Goal: Task Accomplishment & Management: Manage account settings

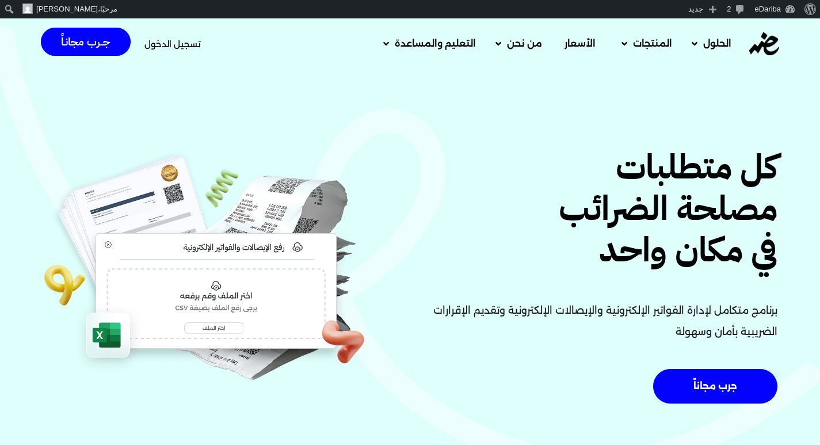
click at [184, 40] on span "تسجيل الدخول" at bounding box center [172, 44] width 56 height 9
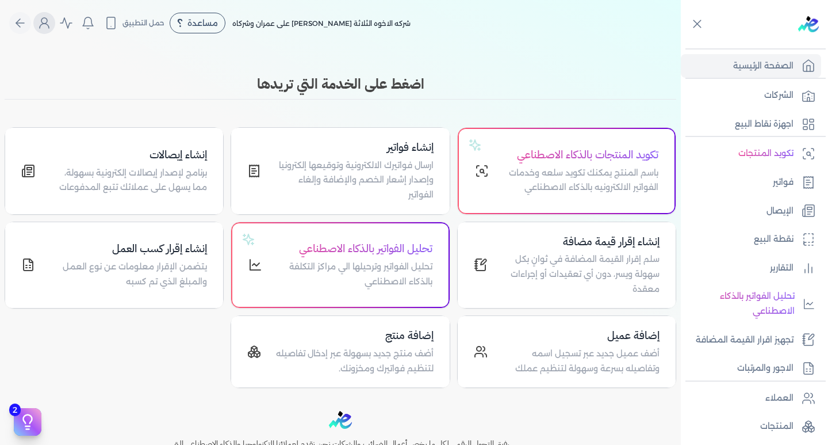
click at [46, 22] on icon "Global" at bounding box center [44, 23] width 14 height 14
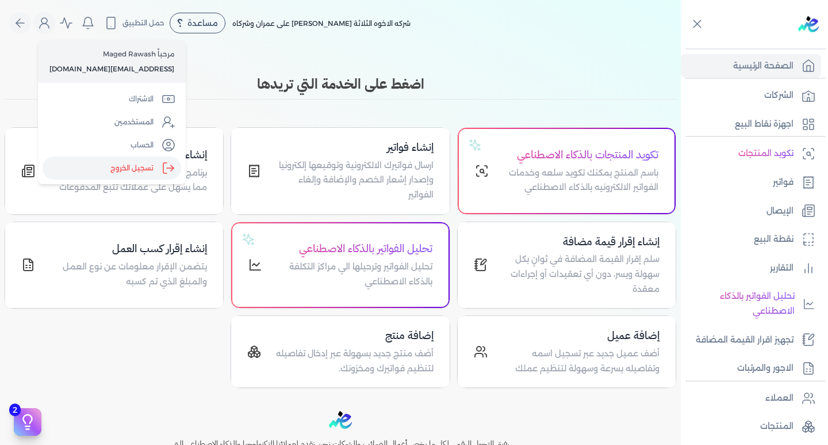
click at [104, 164] on label "تسجيل الخروج" at bounding box center [112, 167] width 139 height 23
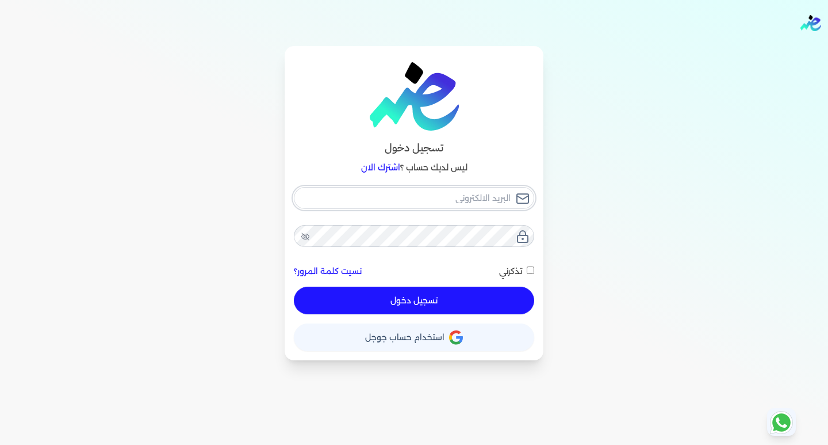
type input "hello@ensoulify.com"
checkbox input "false"
click at [403, 190] on input "hello@ensoulify.com" at bounding box center [414, 198] width 240 height 22
type input "[EMAIL_ADDRESS][DOMAIN_NAME]"
click at [391, 298] on button "تسجيل دخول" at bounding box center [414, 301] width 240 height 28
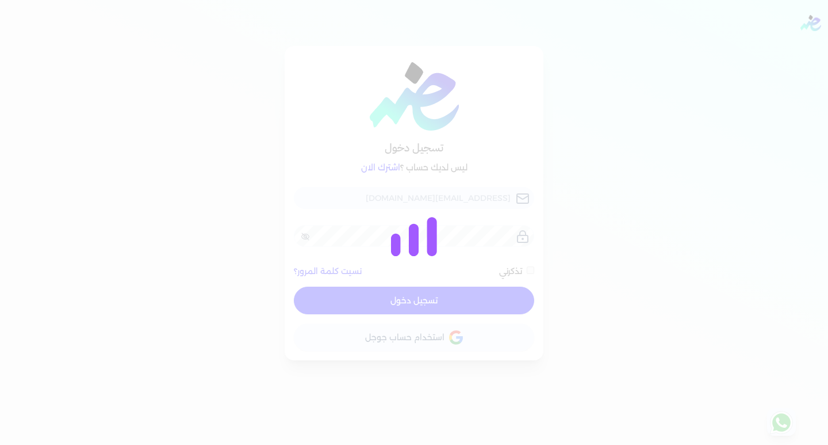
checkbox input "false"
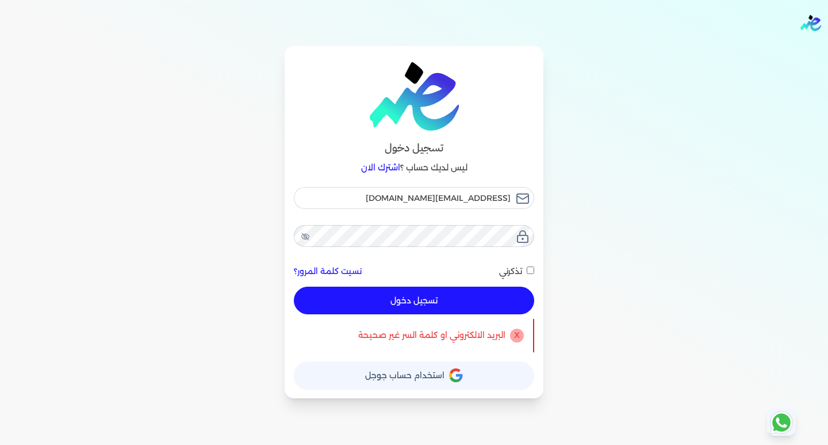
click at [398, 382] on button "حساب استخدام حساب جوجل" at bounding box center [414, 375] width 240 height 28
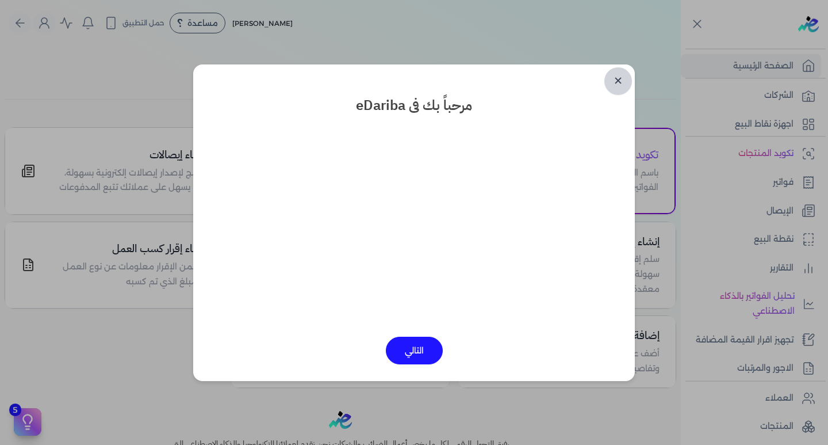
click at [612, 78] on link "✕" at bounding box center [619, 81] width 28 height 28
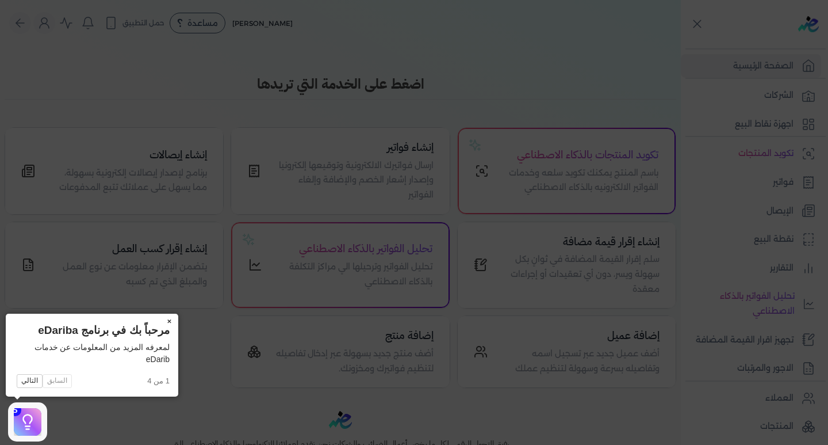
click at [171, 316] on button "×" at bounding box center [169, 322] width 18 height 16
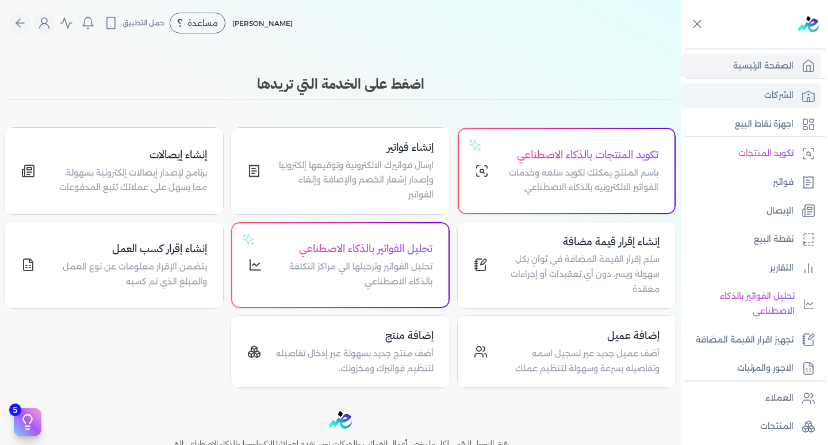
click at [747, 106] on link "الشركات" at bounding box center [751, 95] width 140 height 24
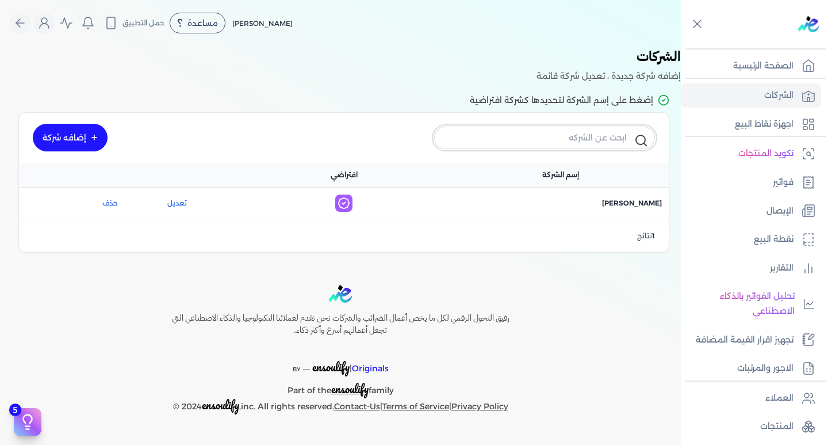
click at [534, 127] on input "text" at bounding box center [544, 138] width 221 height 22
click at [373, 60] on h3 "الشركات" at bounding box center [340, 57] width 681 height 23
click at [50, 23] on icon "Global" at bounding box center [44, 23] width 14 height 14
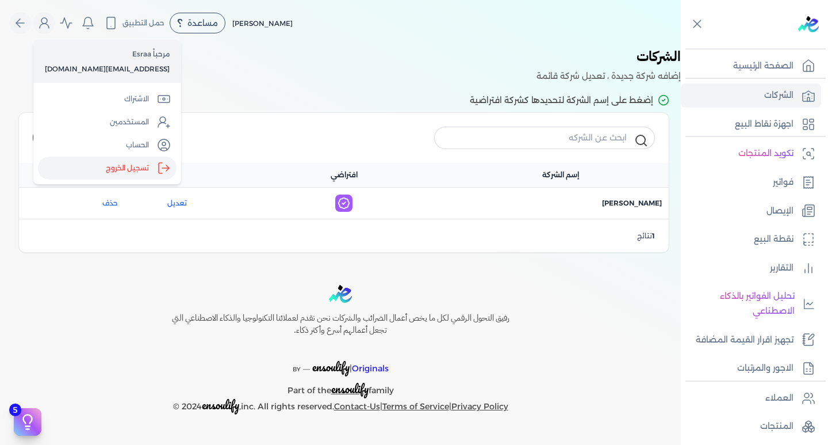
click at [118, 164] on label "تسجيل الخروج" at bounding box center [107, 167] width 139 height 23
click at [681, 46] on input "Close" at bounding box center [681, 46] width 0 height 0
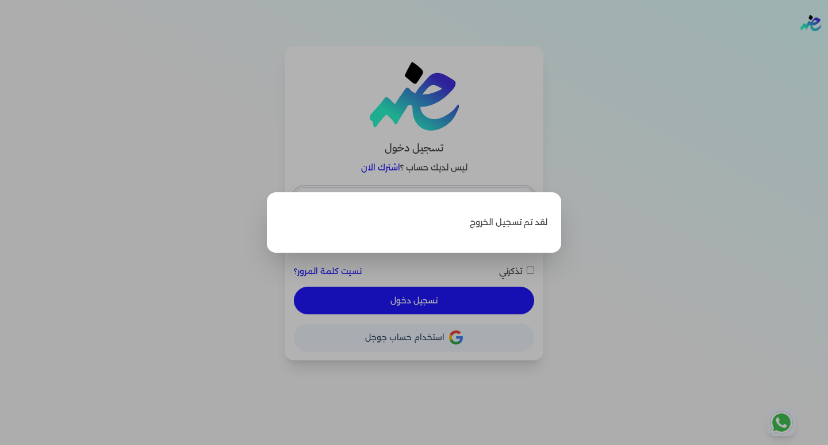
type input "[EMAIL_ADDRESS][DOMAIN_NAME]"
checkbox input "false"
click at [605, 298] on label "Close" at bounding box center [414, 222] width 828 height 445
click at [828, 46] on input "Close" at bounding box center [828, 46] width 0 height 0
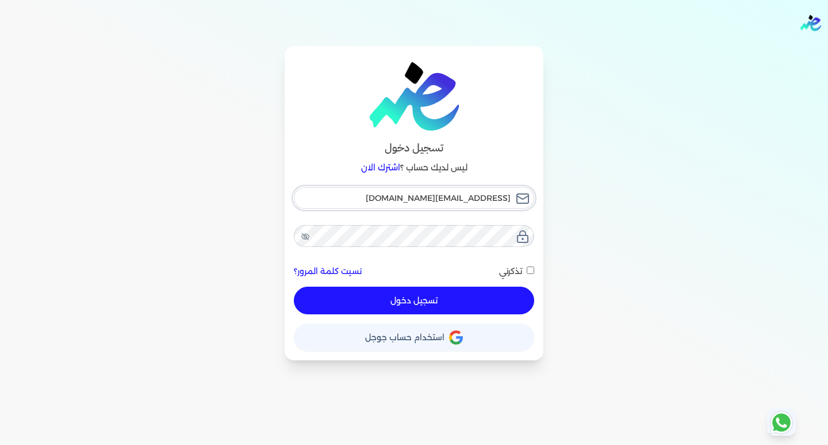
click at [398, 197] on input "[EMAIL_ADDRESS][DOMAIN_NAME]" at bounding box center [414, 198] width 240 height 22
type input "[EMAIL_ADDRESS][DOMAIN_NAME]"
click at [392, 299] on button "تسجيل دخول" at bounding box center [414, 301] width 240 height 28
checkbox input "false"
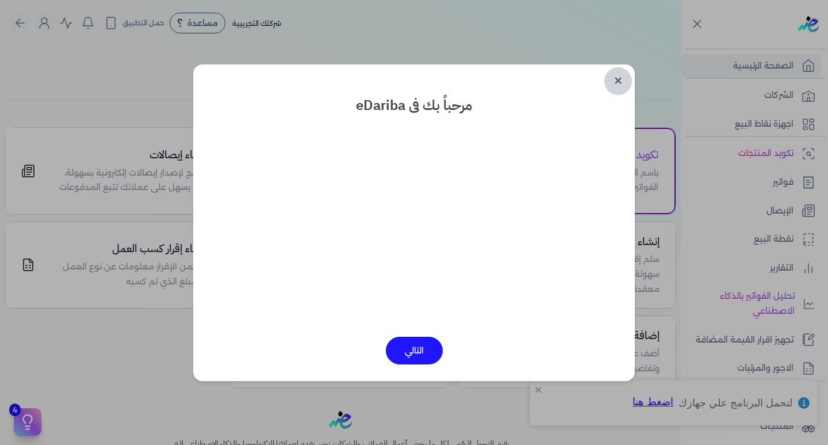
click at [621, 79] on link "✕" at bounding box center [619, 81] width 28 height 28
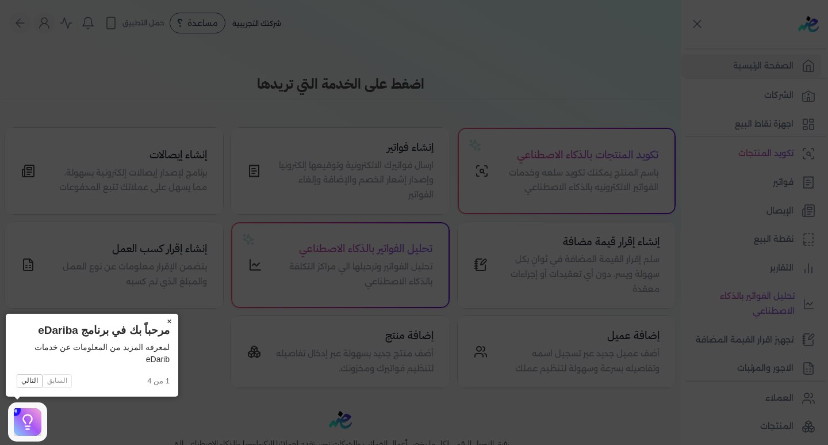
click at [166, 323] on button "×" at bounding box center [169, 322] width 18 height 16
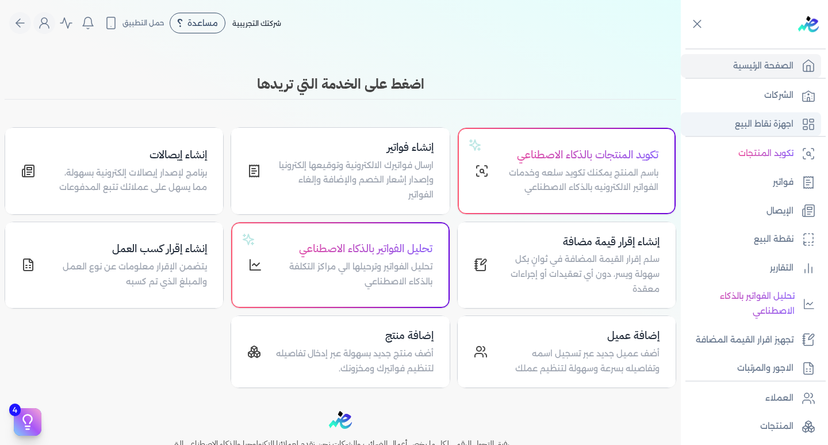
click at [811, 115] on link "اجهزة نقاط البيع" at bounding box center [751, 124] width 140 height 24
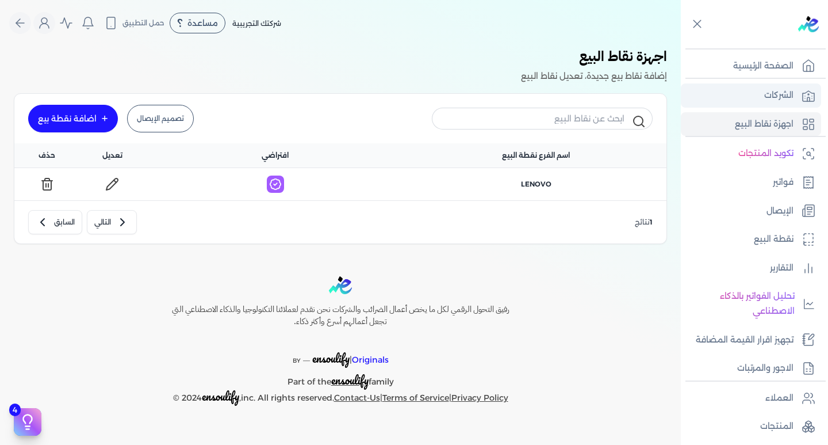
click at [805, 87] on link "الشركات" at bounding box center [751, 95] width 140 height 24
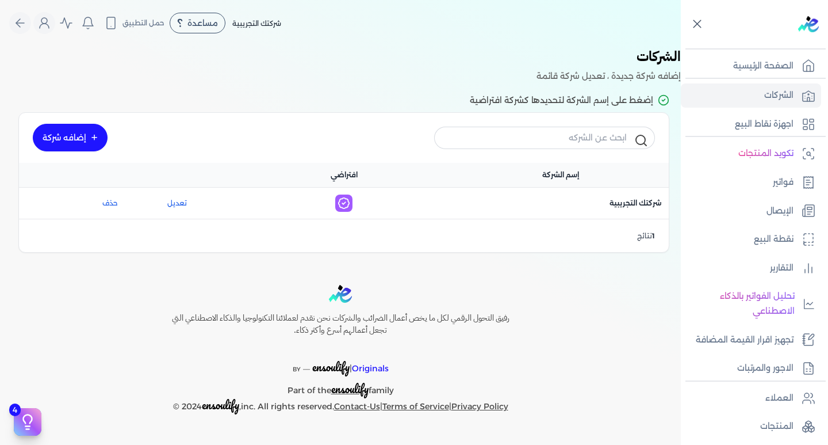
click at [698, 25] on icon at bounding box center [697, 24] width 7 height 7
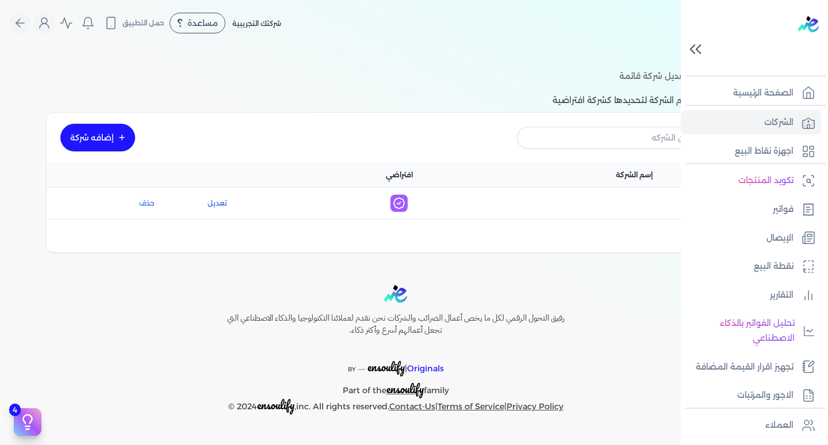
click at [698, 44] on icon at bounding box center [696, 49] width 20 height 20
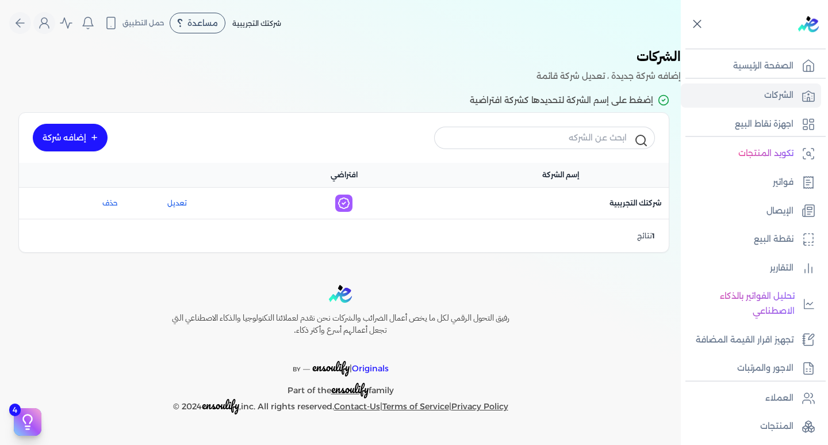
click at [702, 22] on icon at bounding box center [697, 24] width 14 height 14
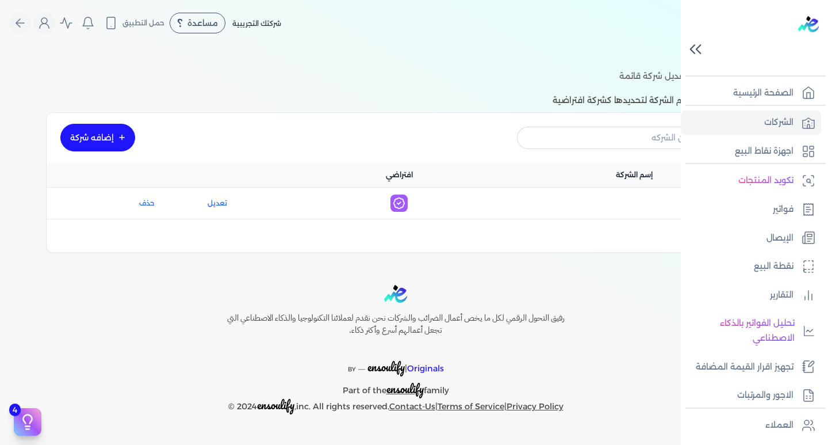
click at [693, 45] on icon at bounding box center [696, 49] width 20 height 20
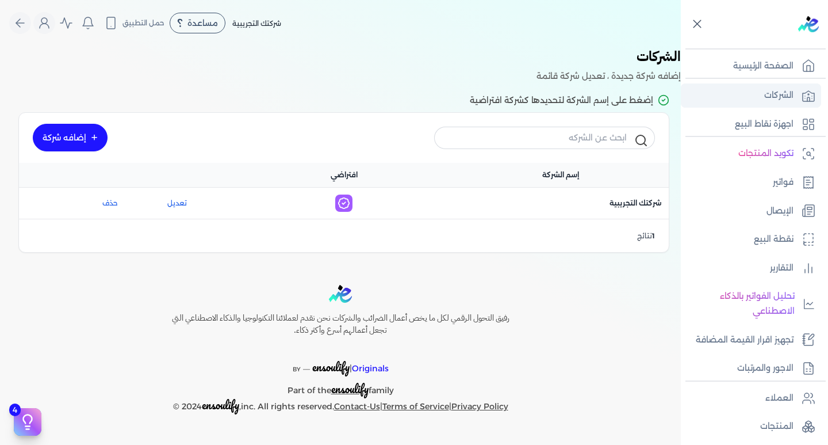
click at [718, 93] on link "الشركات" at bounding box center [751, 95] width 140 height 24
click at [788, 94] on p "الشركات" at bounding box center [779, 95] width 29 height 15
click at [696, 21] on icon at bounding box center [697, 24] width 14 height 14
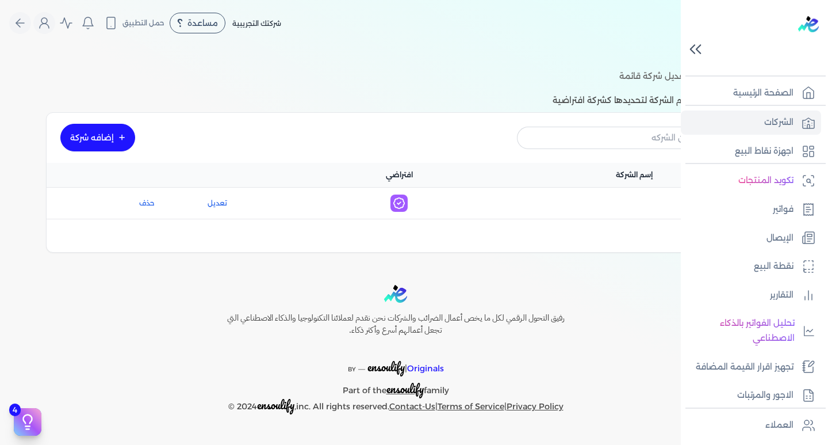
click at [696, 44] on icon at bounding box center [696, 49] width 20 height 20
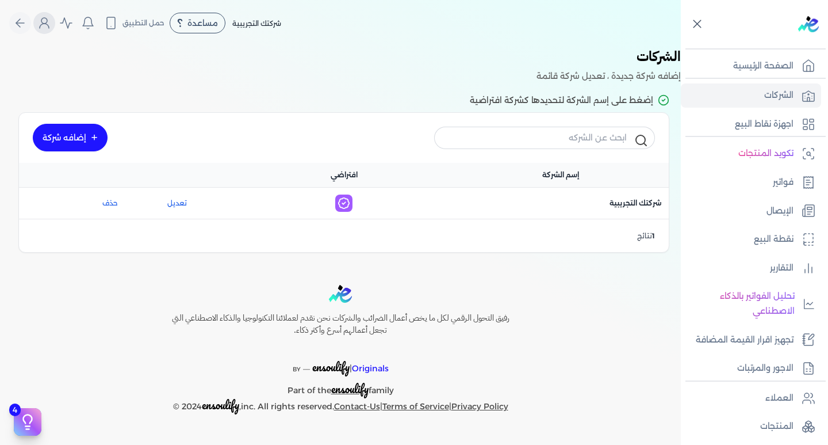
click at [43, 27] on icon "Global" at bounding box center [44, 23] width 14 height 14
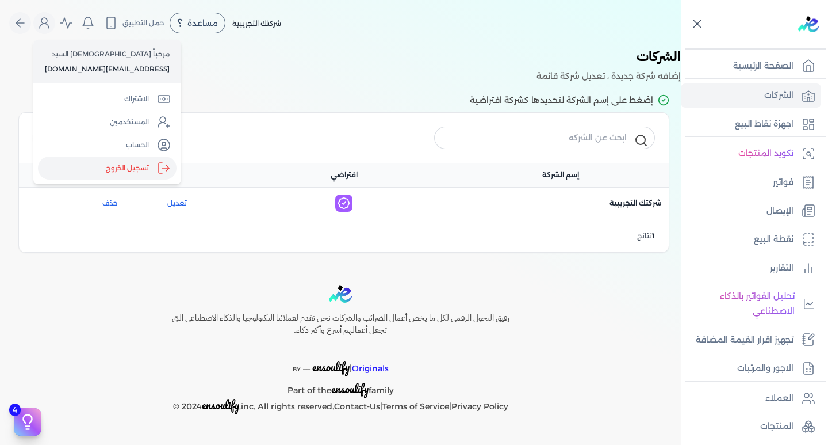
click at [110, 174] on label "تسجيل الخروج" at bounding box center [107, 167] width 139 height 23
click at [681, 46] on input "Close" at bounding box center [681, 46] width 0 height 0
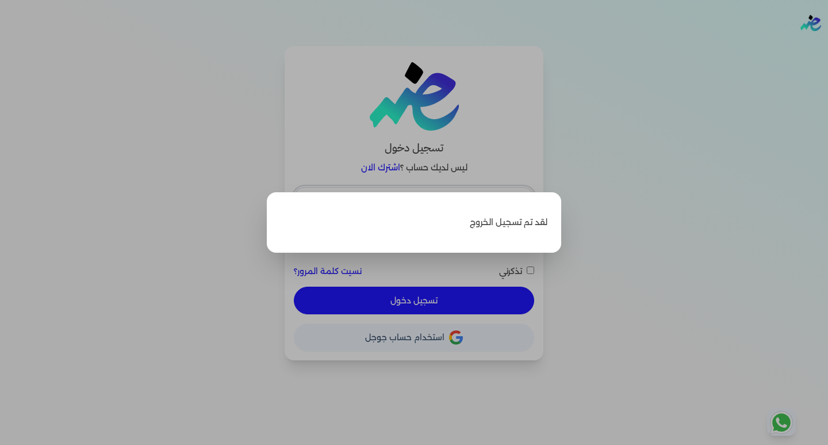
type input "[EMAIL_ADDRESS][DOMAIN_NAME]"
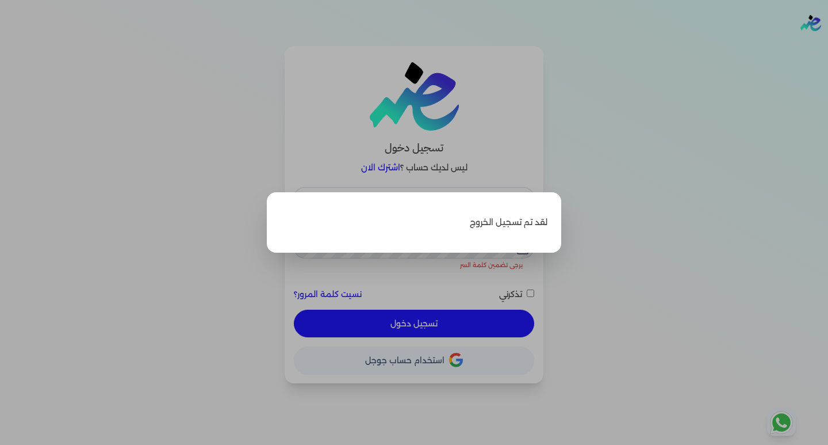
checkbox input "false"
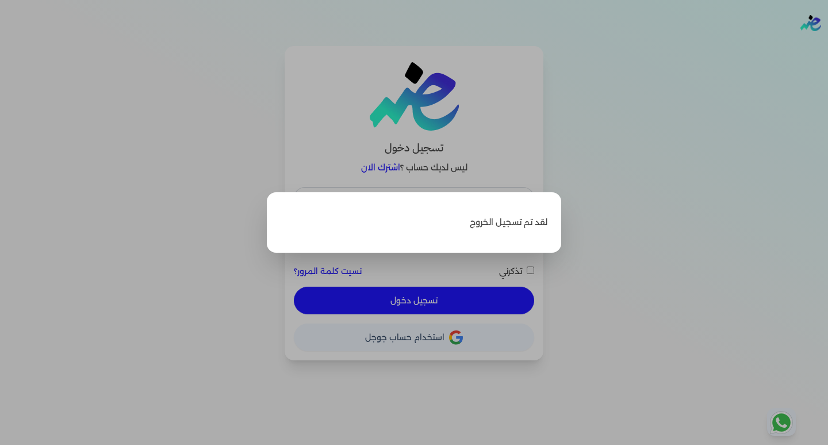
click at [257, 267] on label "Close" at bounding box center [414, 222] width 828 height 445
click at [828, 46] on input "Close" at bounding box center [828, 46] width 0 height 0
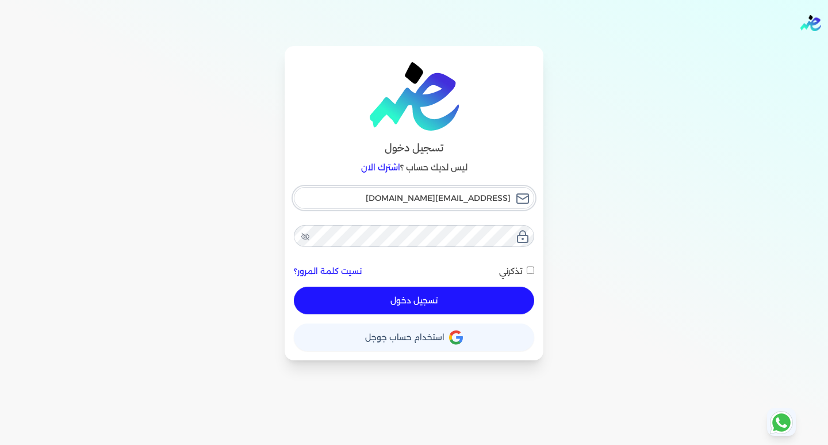
click at [383, 203] on input "[EMAIL_ADDRESS][DOMAIN_NAME]" at bounding box center [414, 198] width 240 height 22
type input "[EMAIL_ADDRESS][DOMAIN_NAME]"
click at [379, 306] on button "تسجيل دخول" at bounding box center [414, 301] width 240 height 28
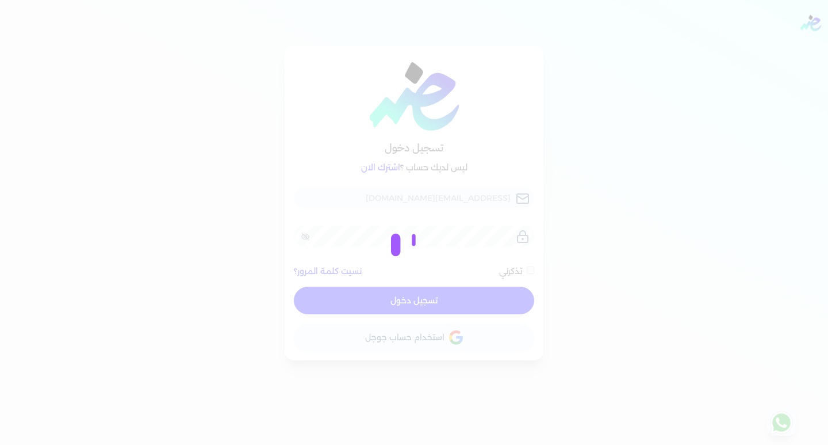
checkbox input "false"
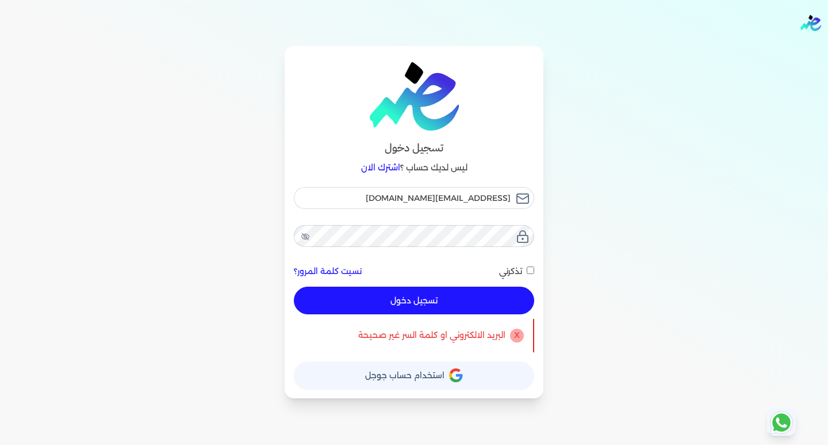
click at [411, 379] on span "استخدام حساب جوجل" at bounding box center [404, 375] width 79 height 8
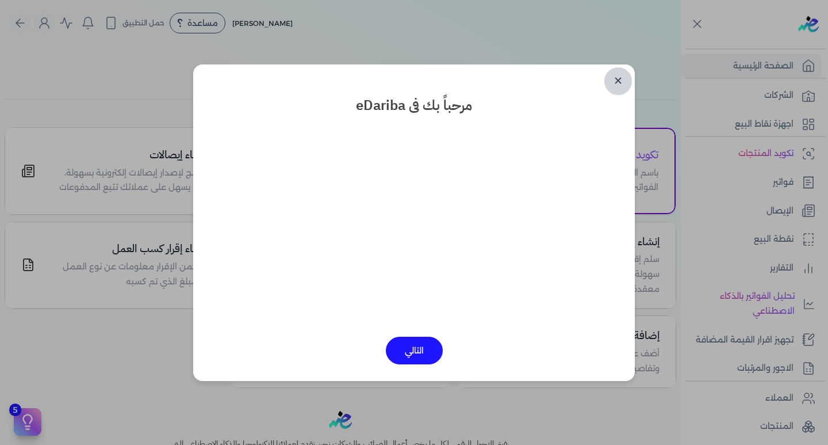
click at [620, 83] on link "✕" at bounding box center [619, 81] width 28 height 28
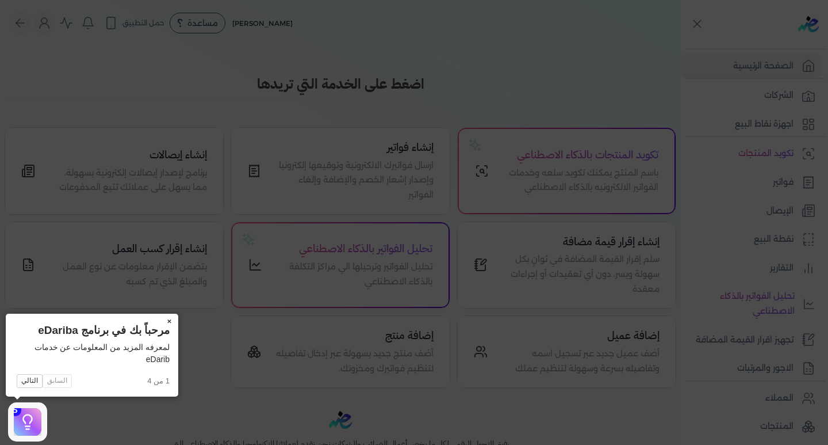
click at [170, 322] on button "×" at bounding box center [169, 322] width 18 height 16
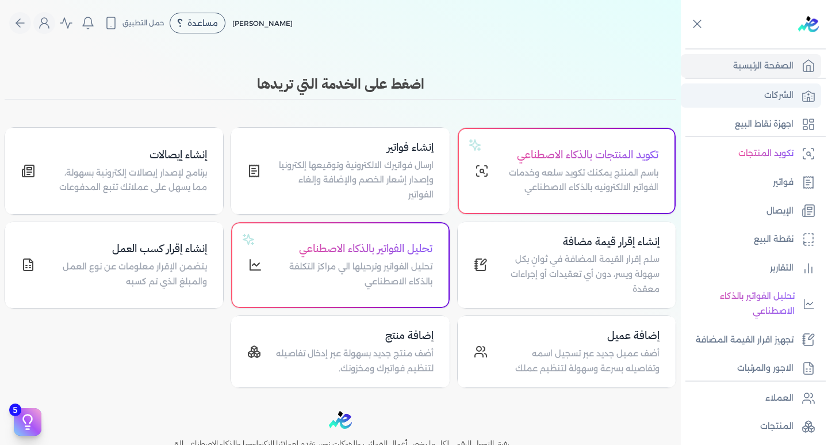
click at [743, 90] on link "الشركات" at bounding box center [751, 95] width 140 height 24
